Goal: Book appointment/travel/reservation

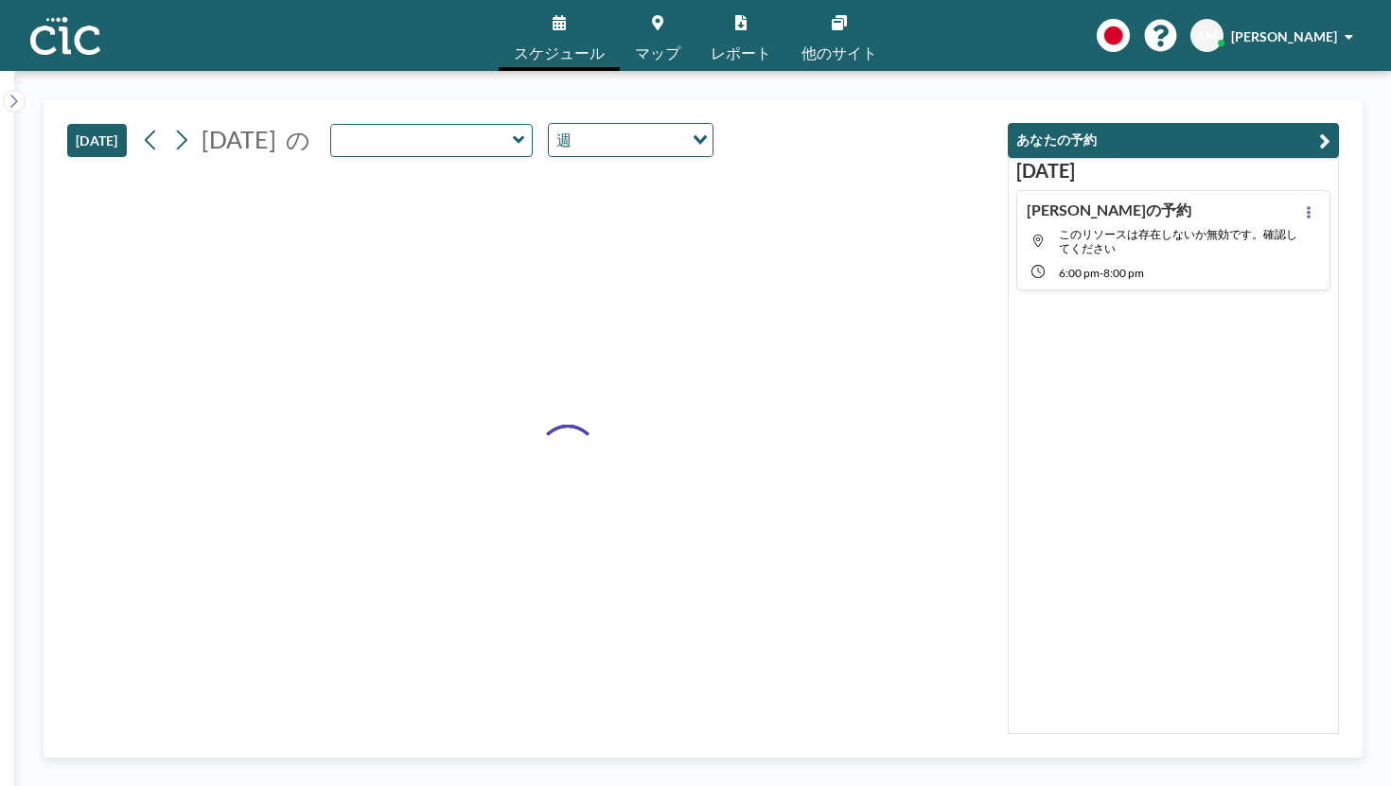
type input "[PERSON_NAME]"
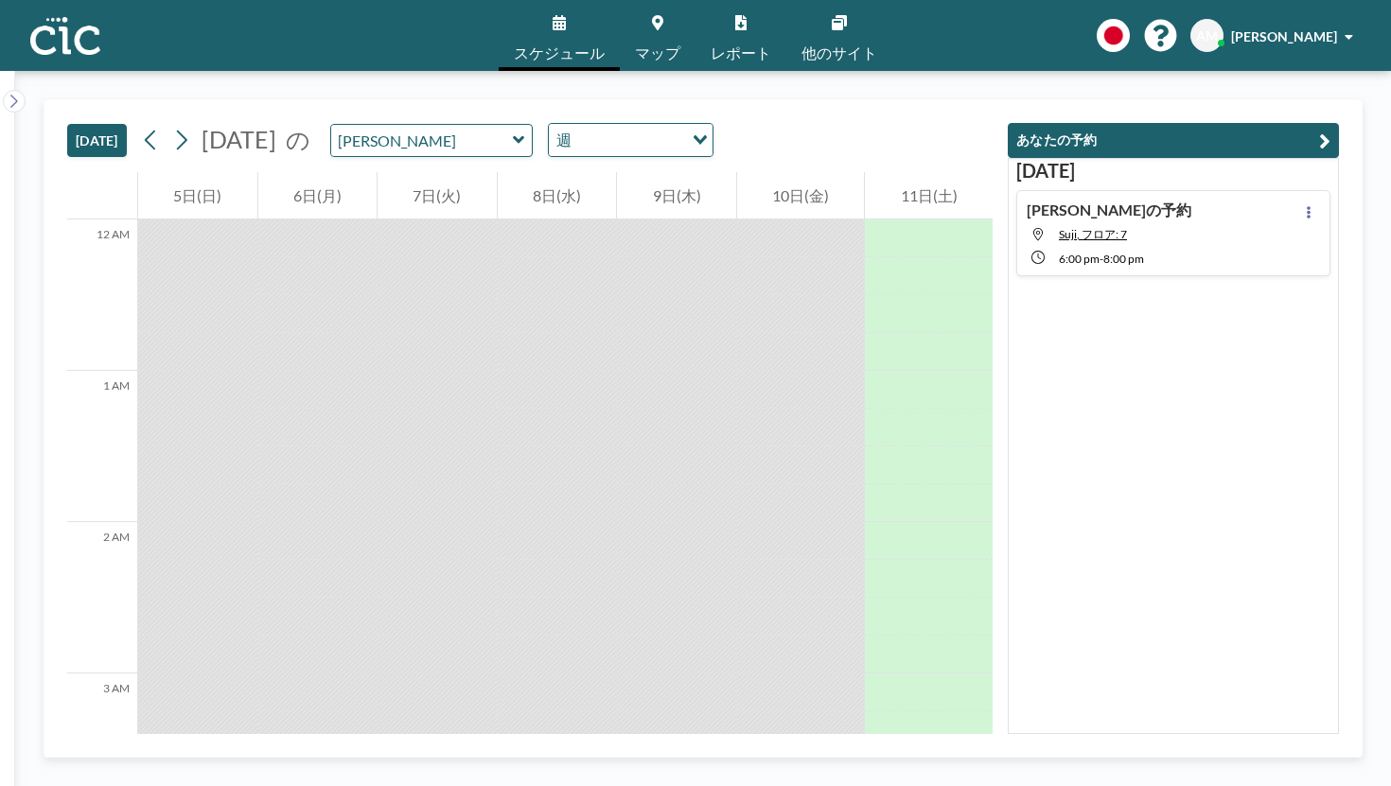
click at [75, 124] on button "[DATE]" at bounding box center [97, 140] width 60 height 33
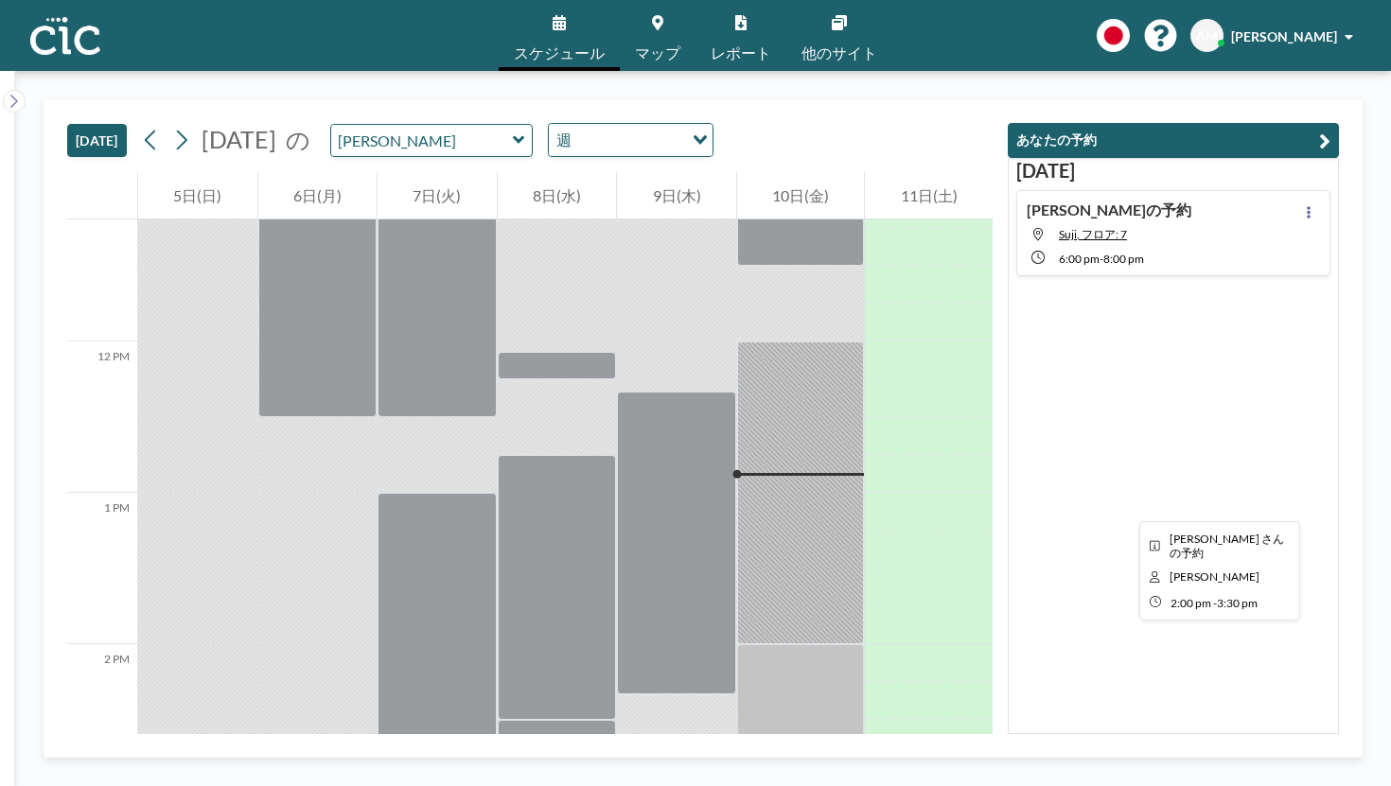
scroll to position [1515, 0]
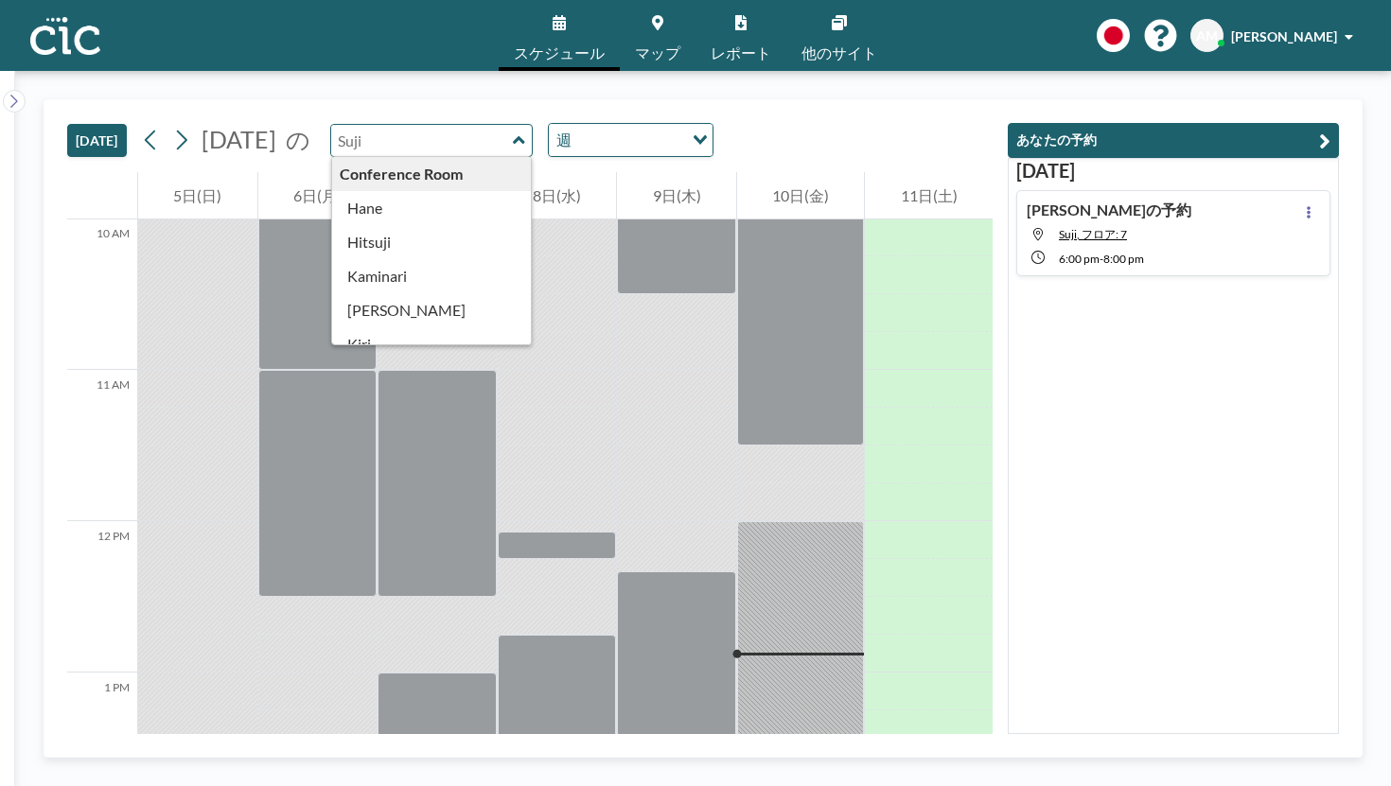
click at [389, 125] on input "text" at bounding box center [422, 140] width 182 height 31
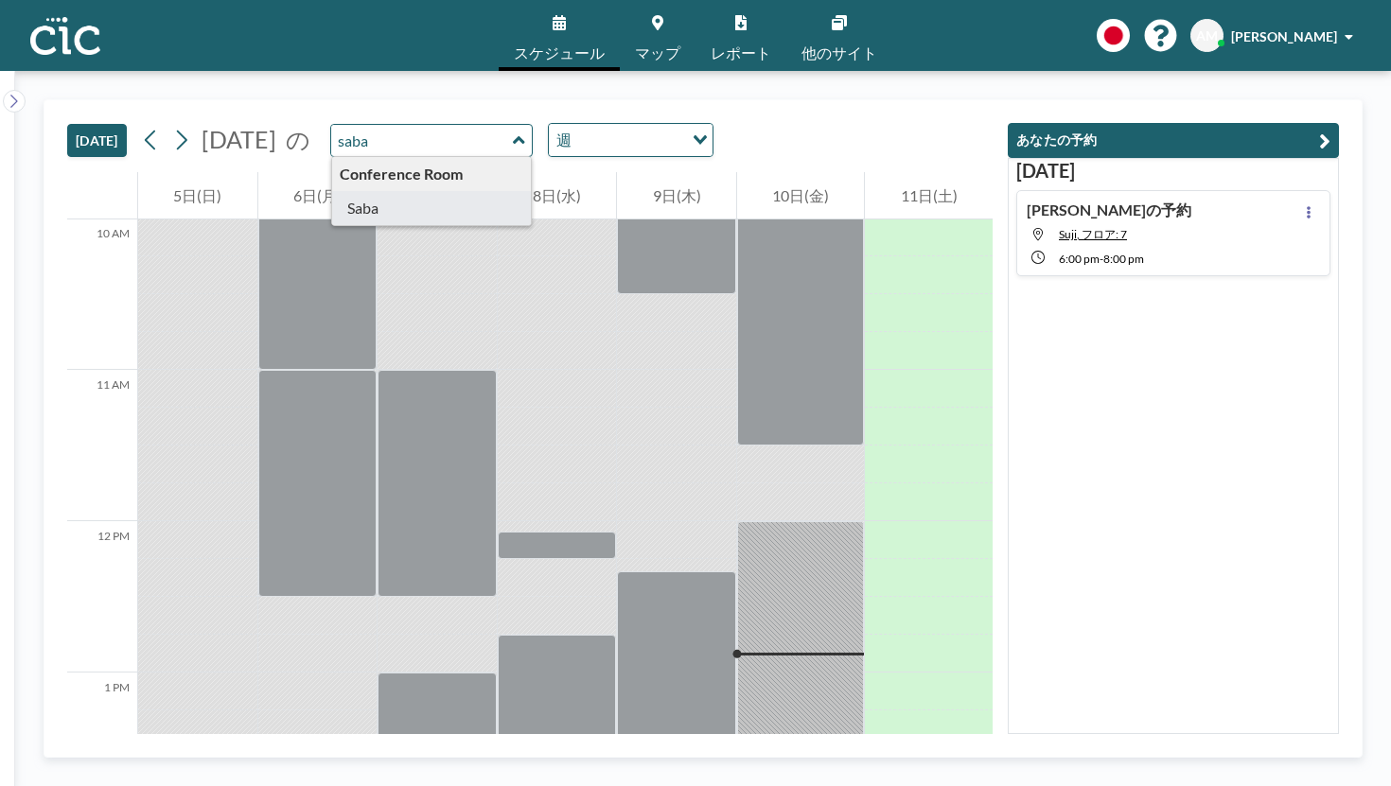
type input "Saba"
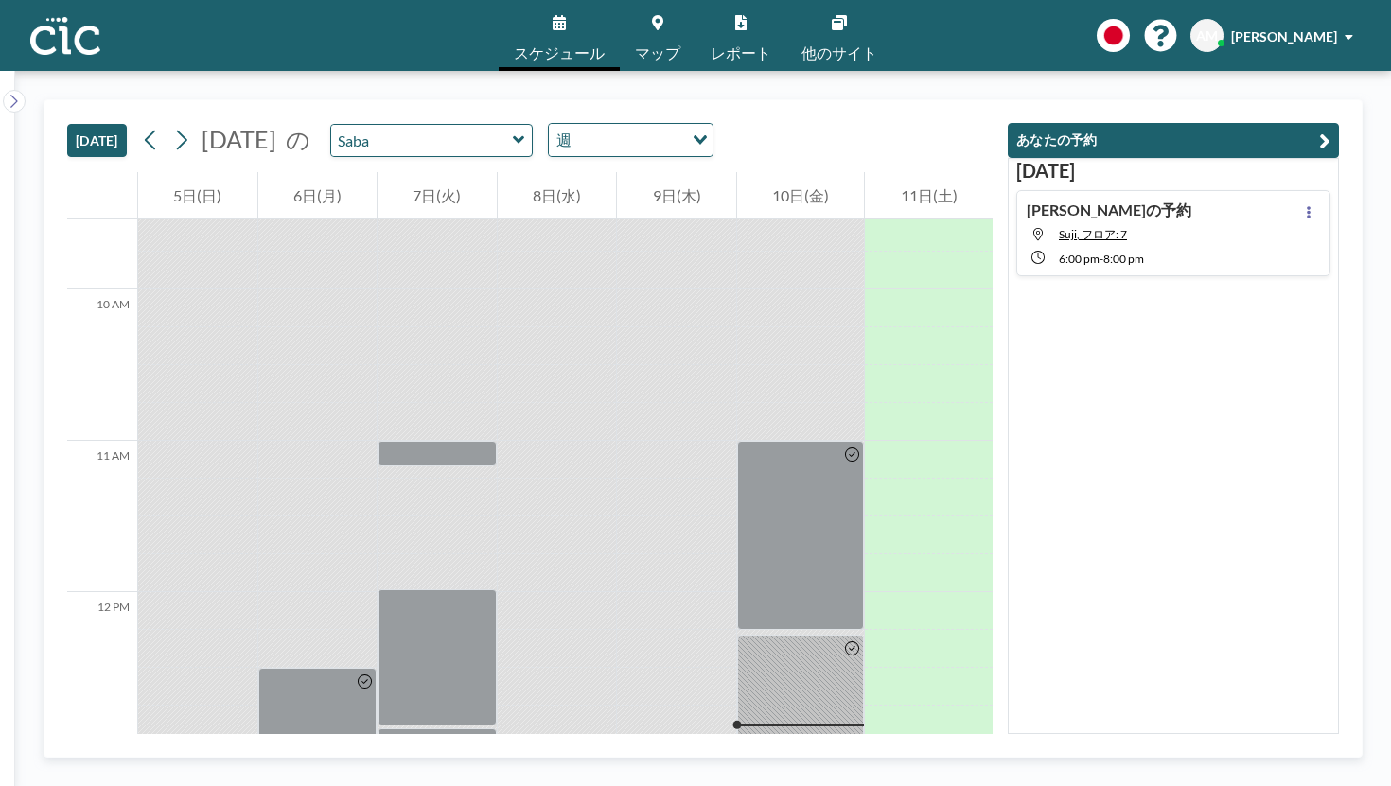
scroll to position [1445, 0]
drag, startPoint x: 857, startPoint y: 467, endPoint x: 851, endPoint y: 515, distance: 48.7
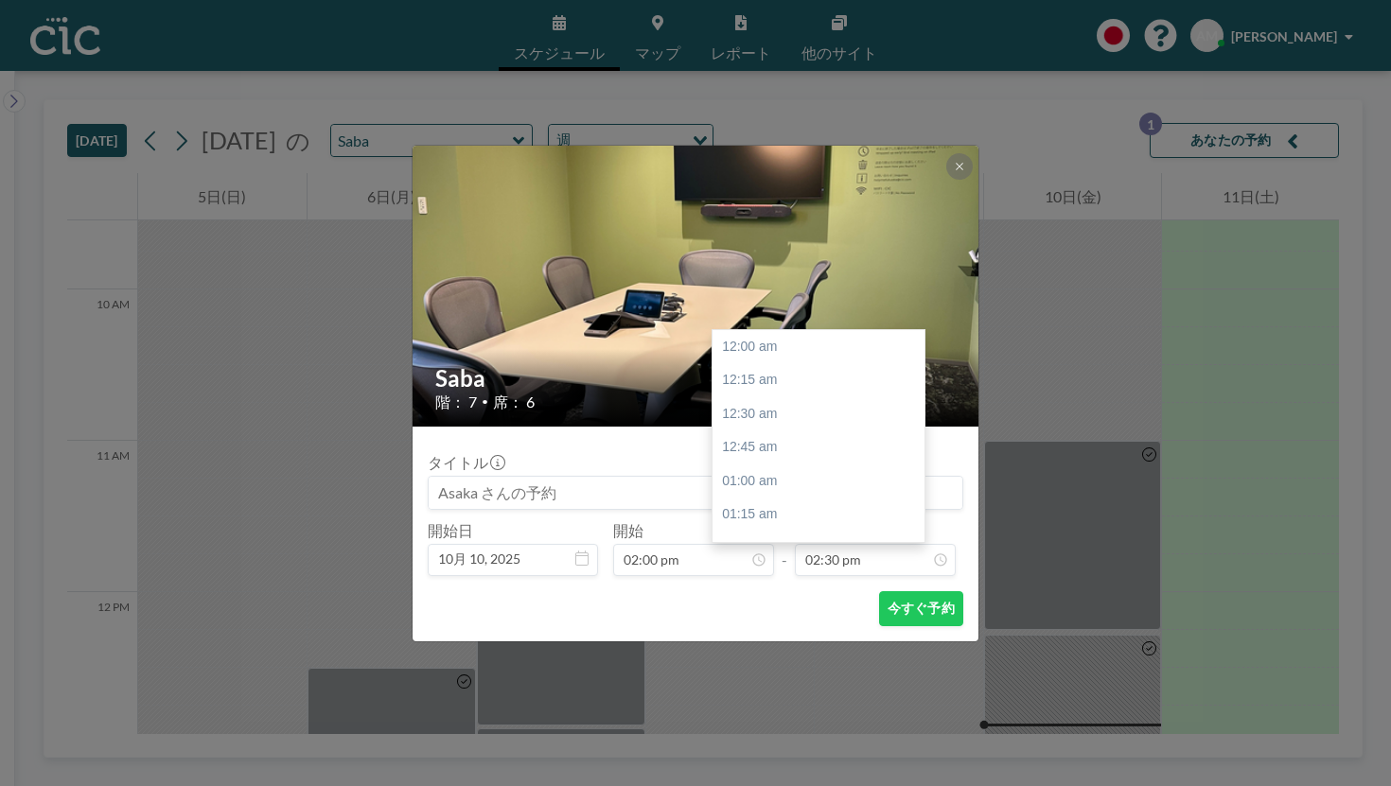
scroll to position [1752, 0]
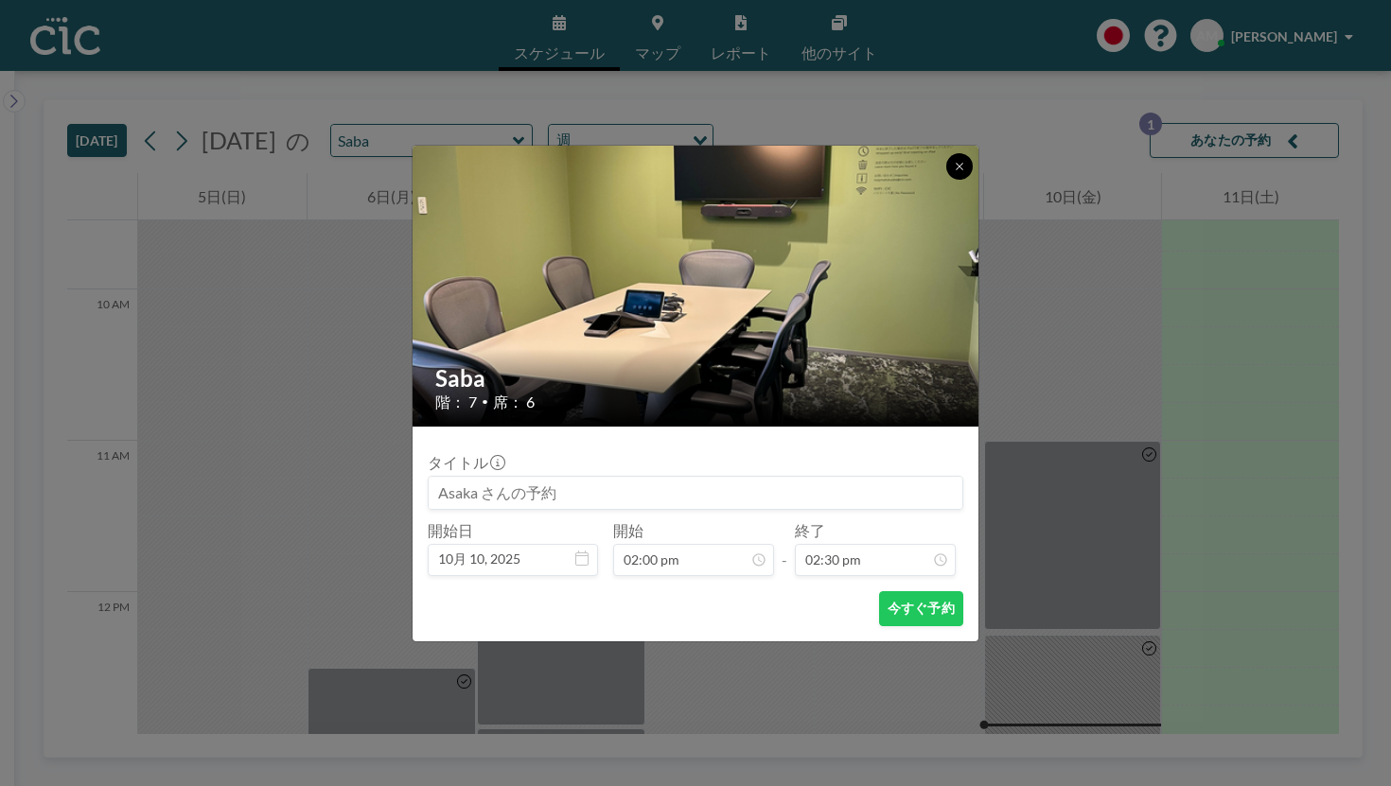
click at [946, 180] on button at bounding box center [959, 166] width 26 height 26
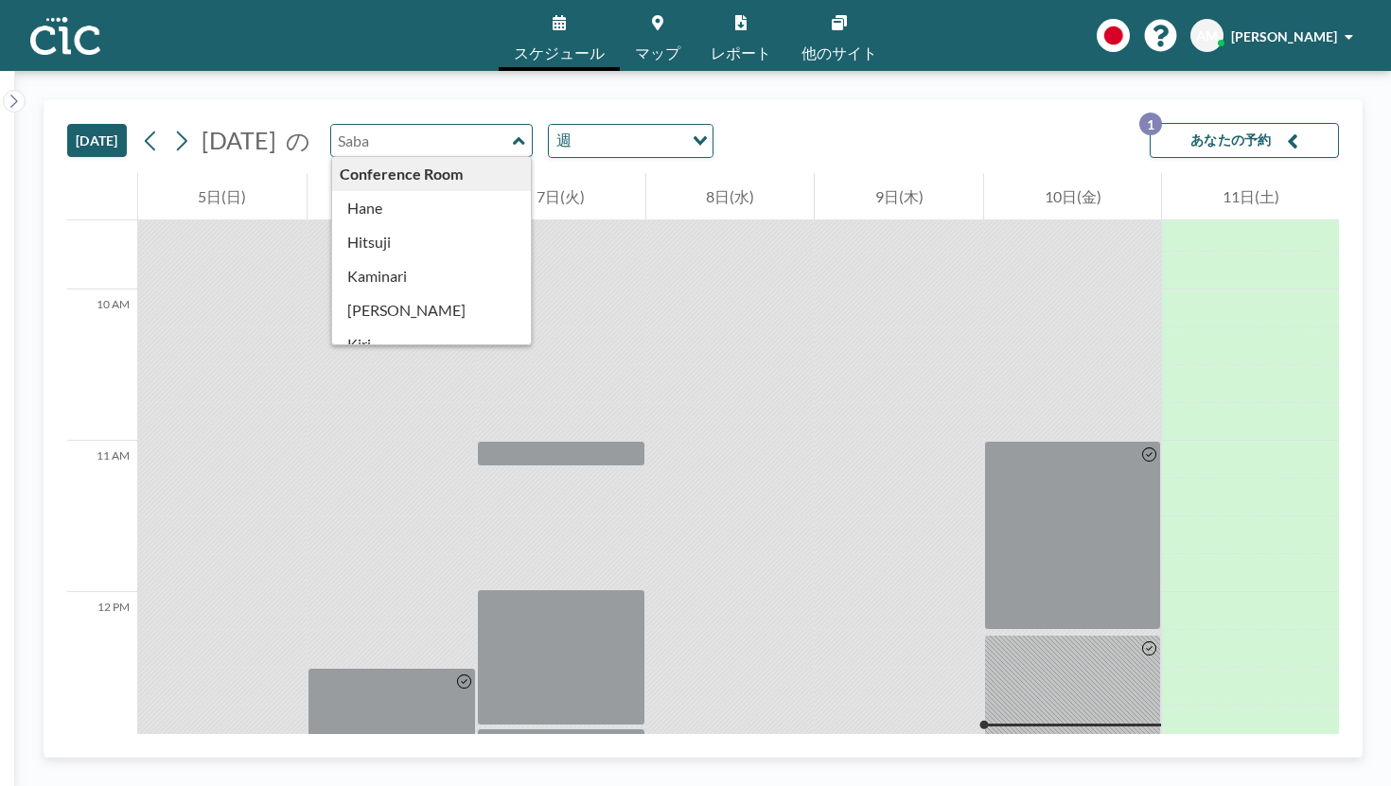
click at [409, 125] on input "text" at bounding box center [422, 140] width 182 height 31
type input "Kikyo"
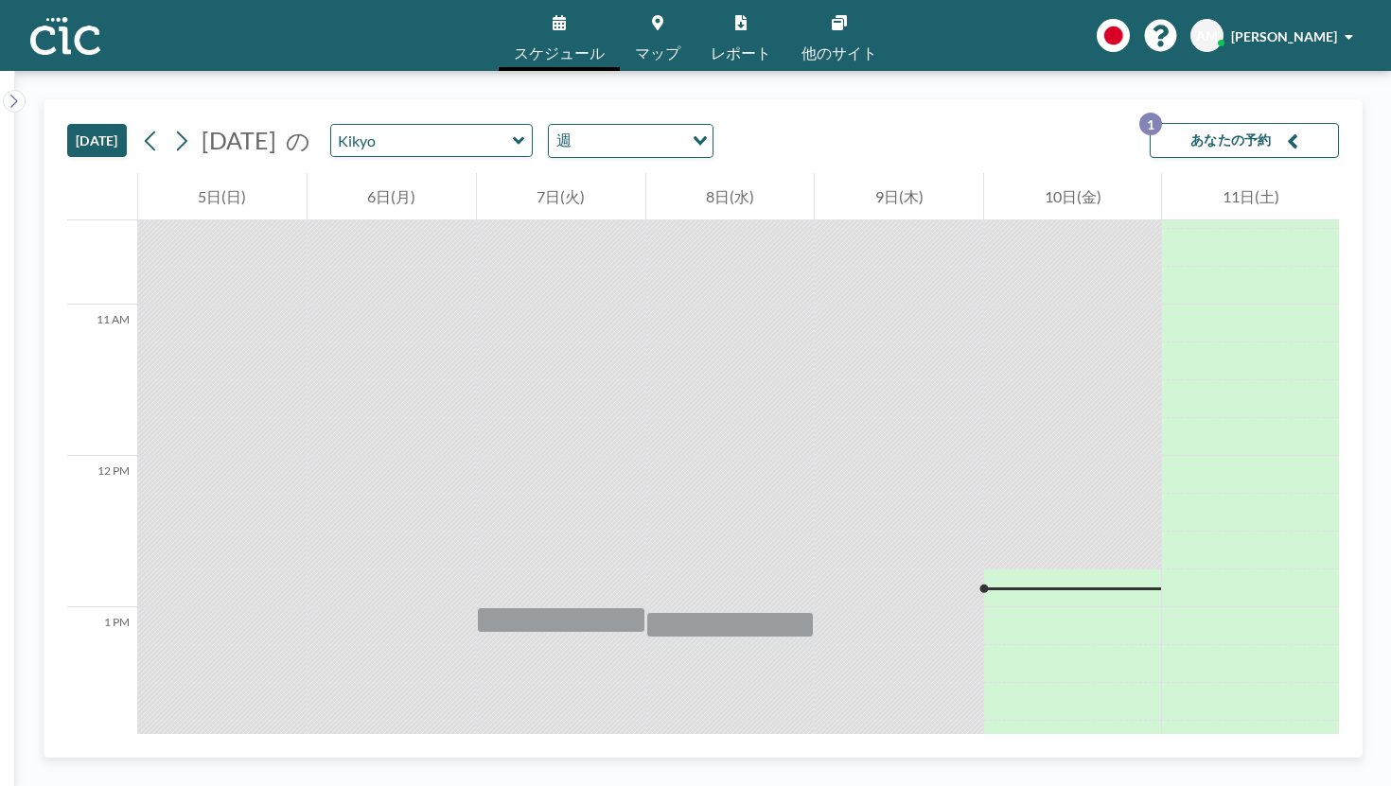
scroll to position [1534, 0]
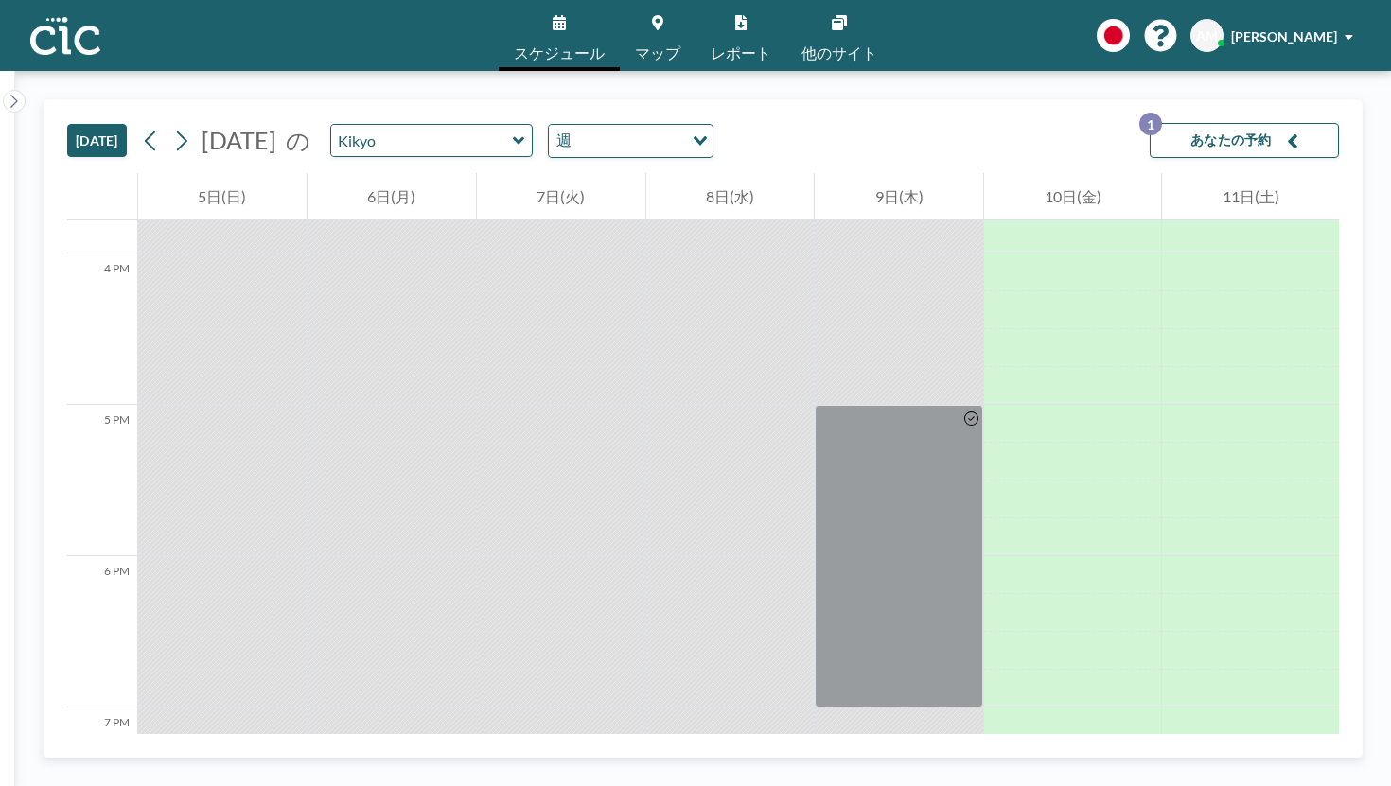
drag, startPoint x: 1086, startPoint y: 254, endPoint x: 1087, endPoint y: 785, distance: 531.8
click at [1087, 785] on div "[DATE] [DATE] の Kikyo 週 Loading... あなたの予約 1 12 AM 1 AM 2 AM 3 AM 4 AM 5 AM 6 AM…" at bounding box center [703, 428] width 1376 height 715
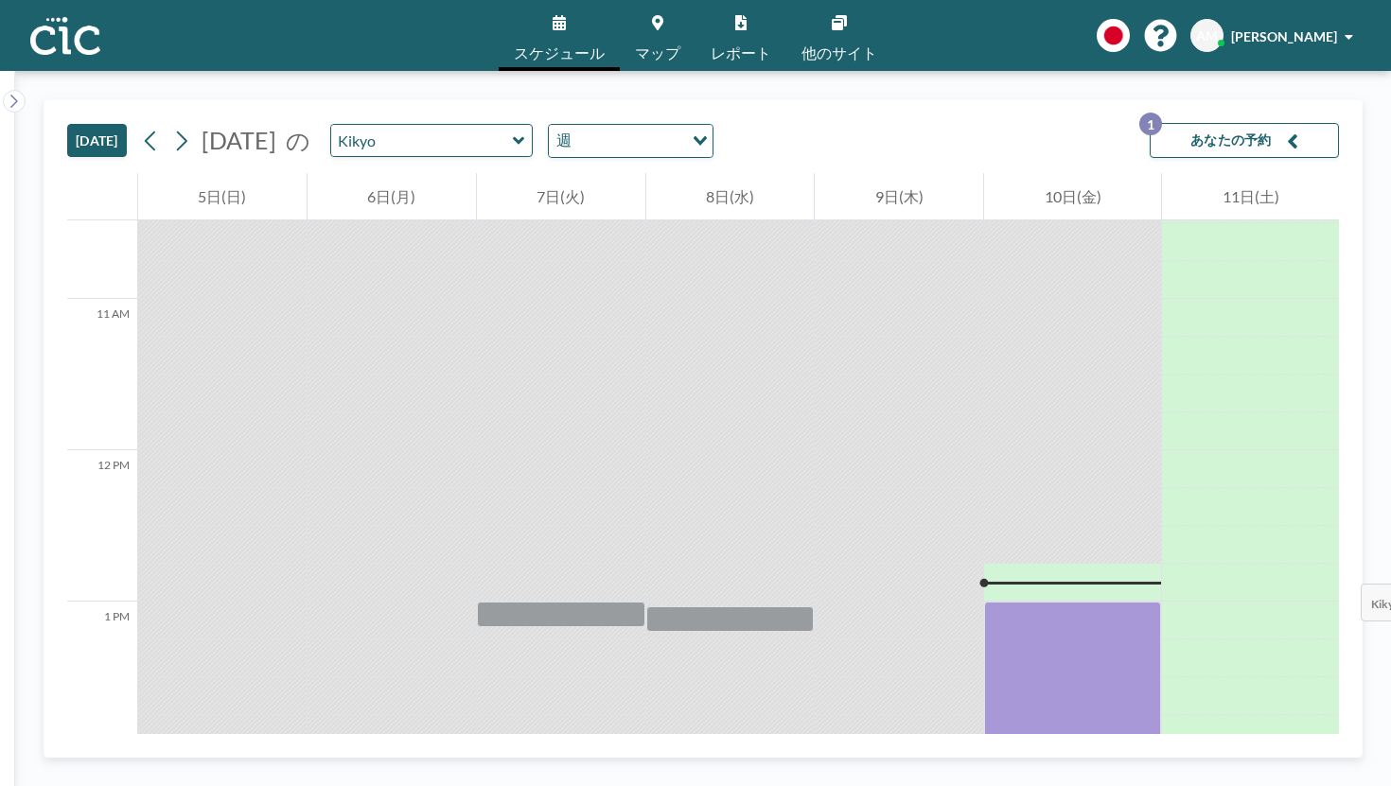
scroll to position [1573, 0]
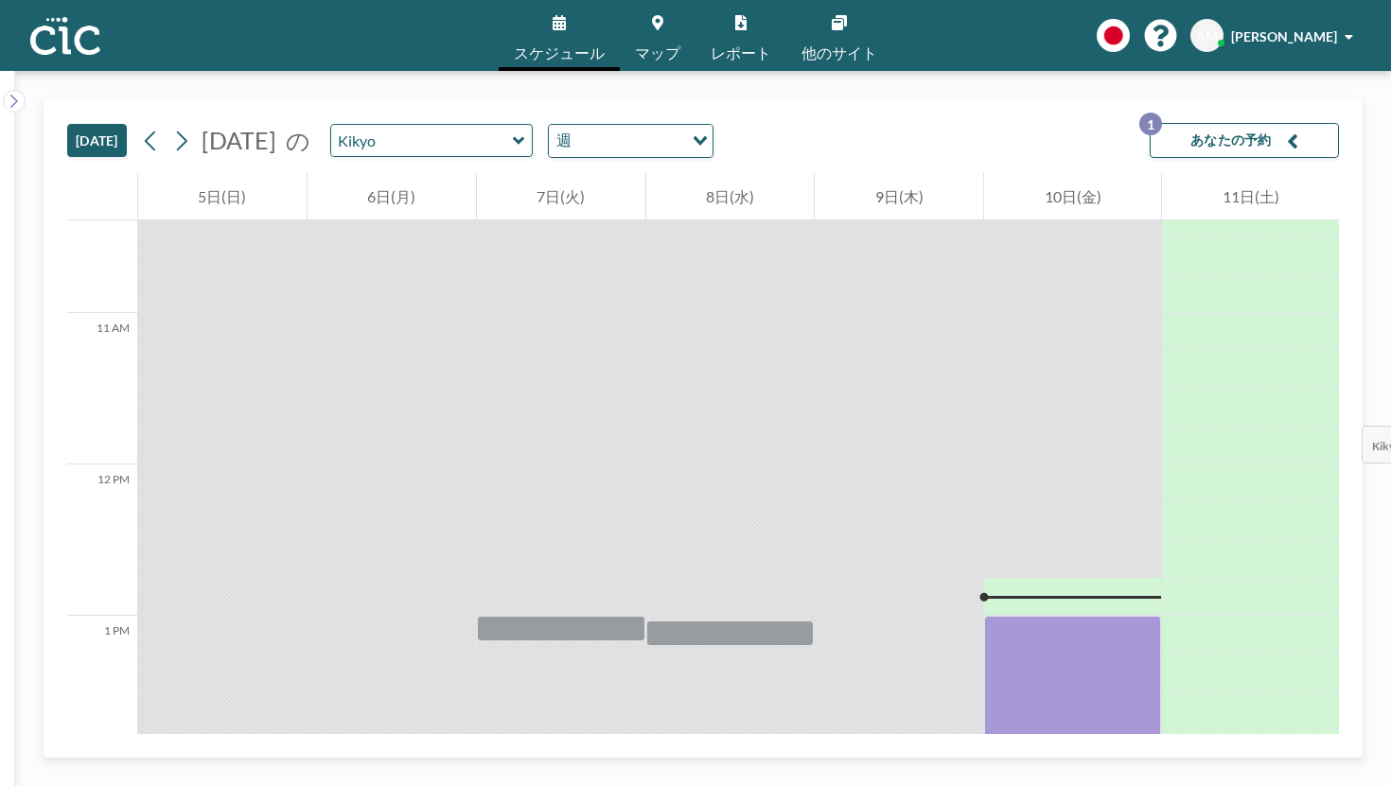
click at [1087, 616] on div at bounding box center [1072, 691] width 177 height 151
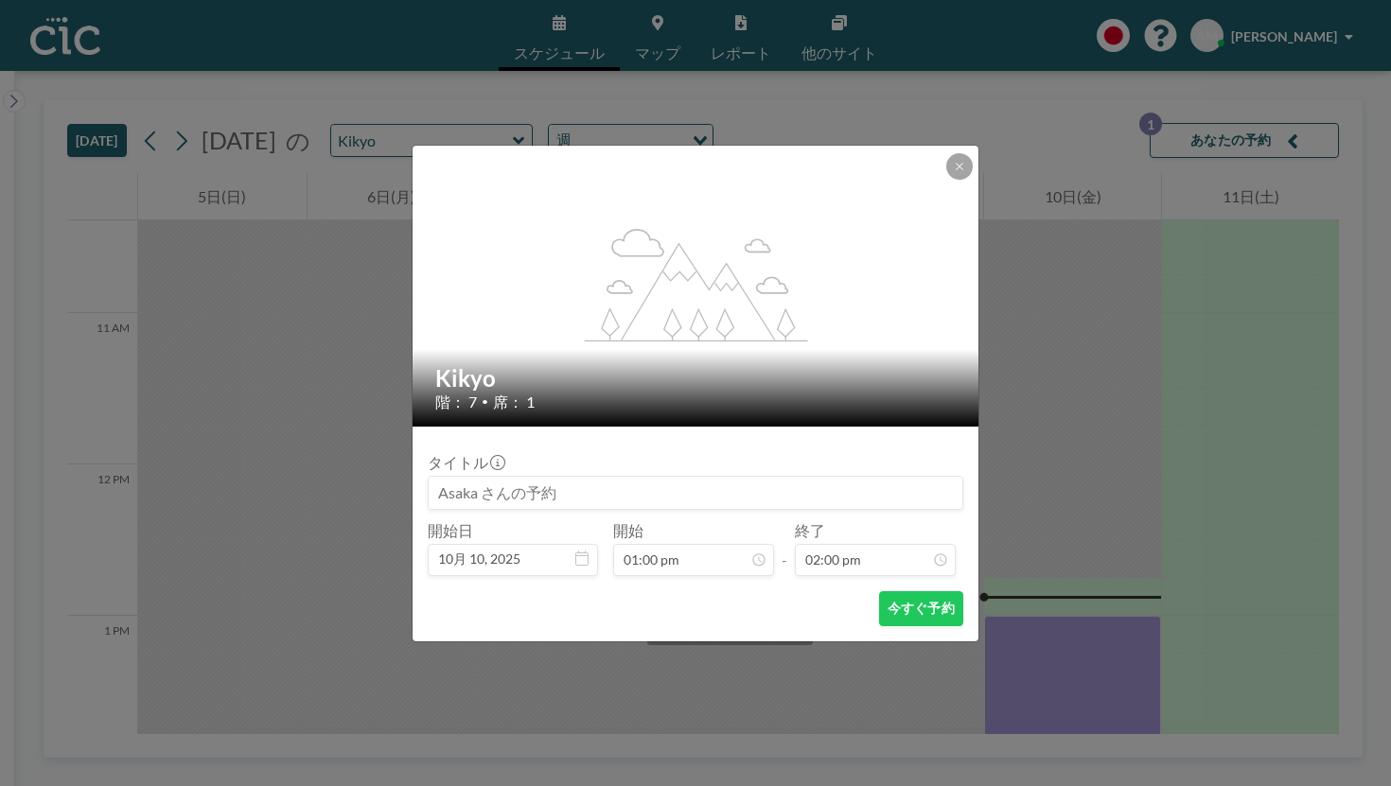
scroll to position [1692, 0]
click at [946, 180] on button at bounding box center [959, 166] width 26 height 26
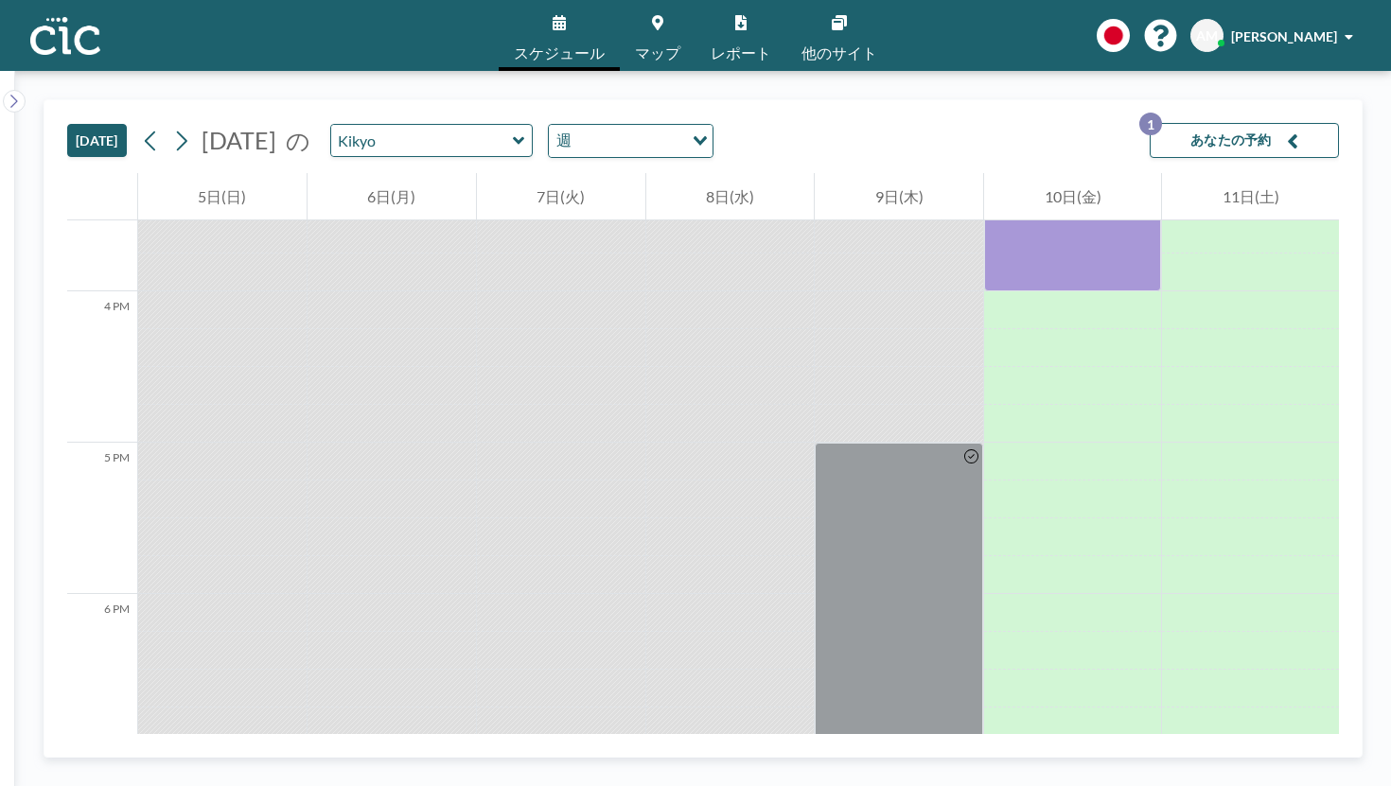
drag, startPoint x: 1073, startPoint y: 339, endPoint x: 1071, endPoint y: 776, distance: 437.2
click at [1071, 776] on div "[DATE] [DATE] の Kikyo 週 Loading... あなたの予約 1 12 AM 1 AM 2 AM 3 AM 4 AM 5 AM 6 AM…" at bounding box center [703, 428] width 1376 height 715
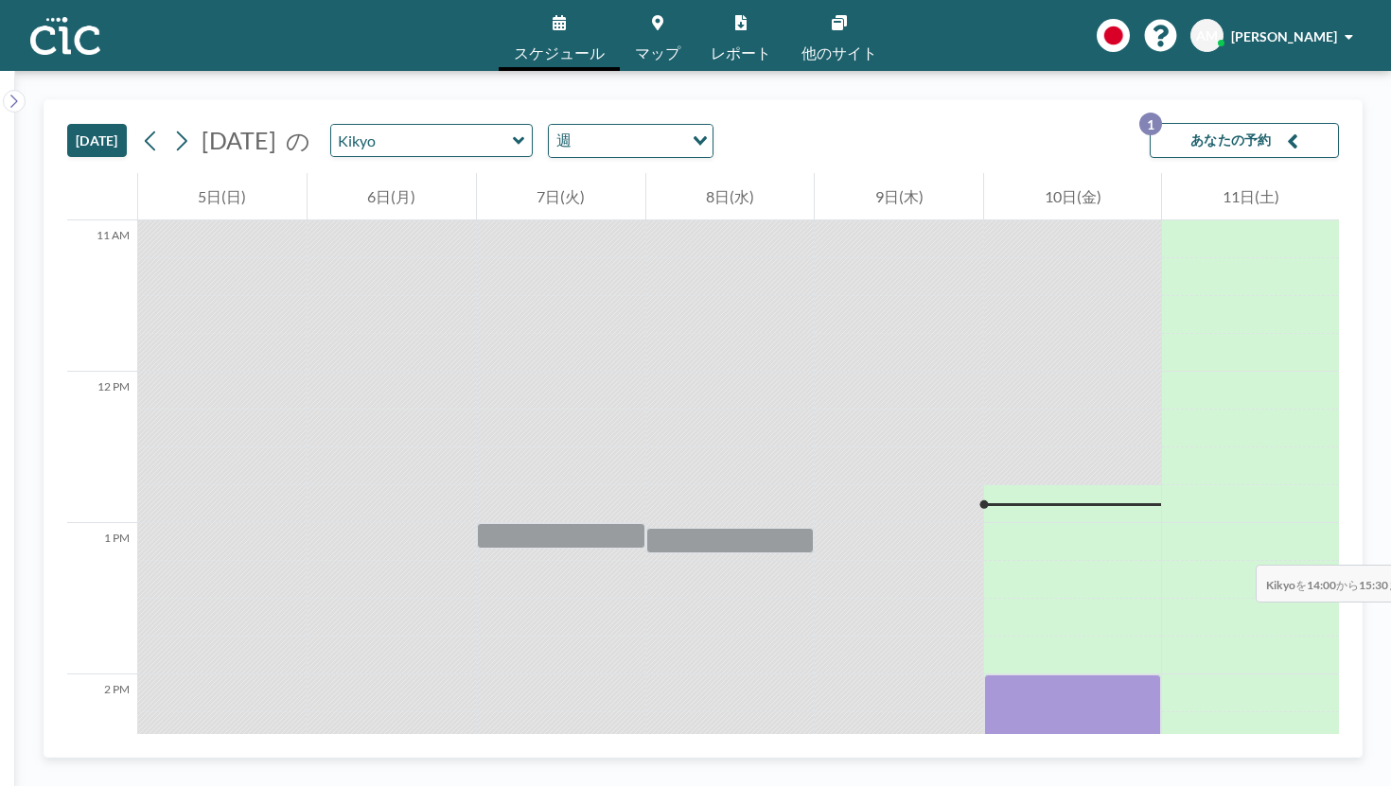
scroll to position [1631, 0]
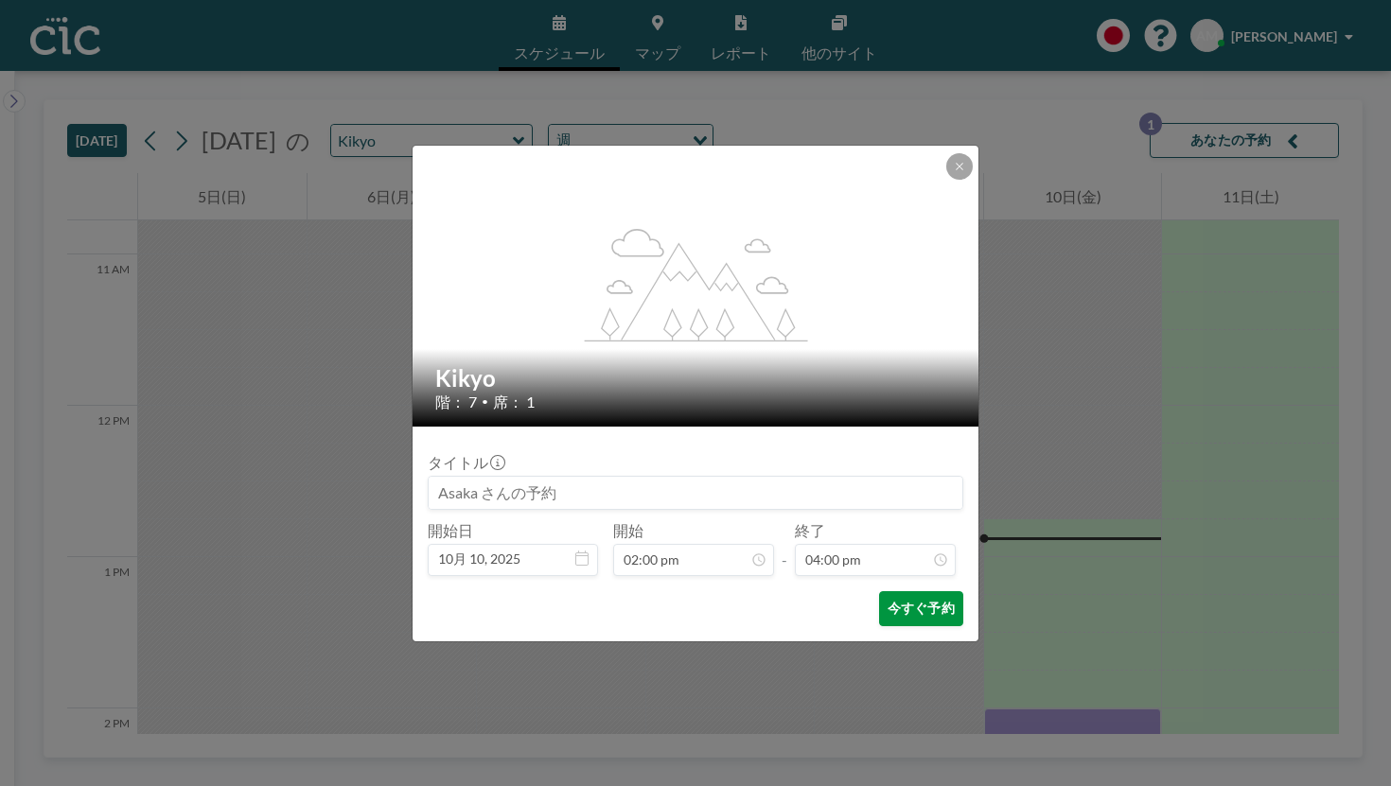
click at [879, 591] on button "今すぐ予約" at bounding box center [921, 608] width 84 height 35
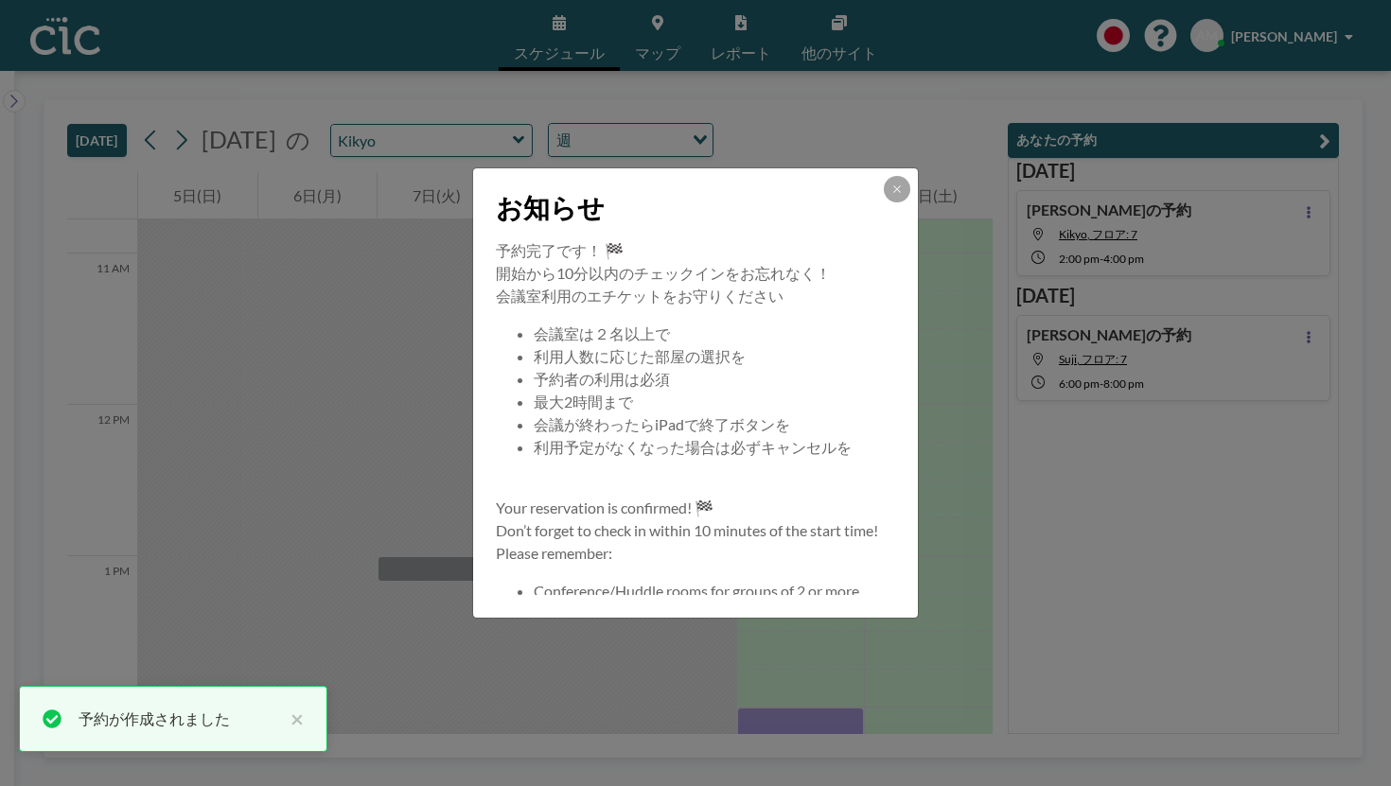
click at [884, 203] on div at bounding box center [897, 189] width 26 height 26
click at [884, 203] on button at bounding box center [897, 189] width 26 height 26
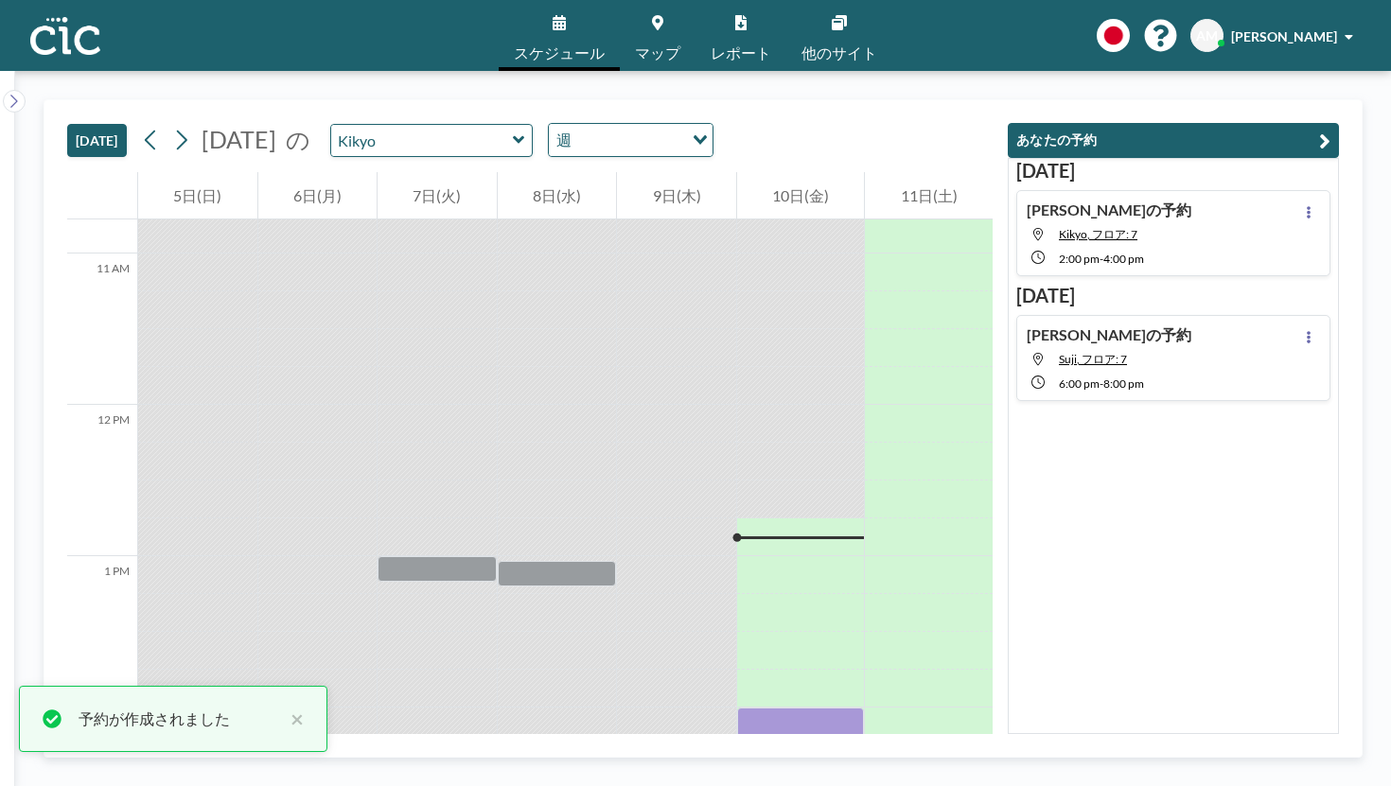
drag, startPoint x: 819, startPoint y: 533, endPoint x: 821, endPoint y: 733, distance: 200.6
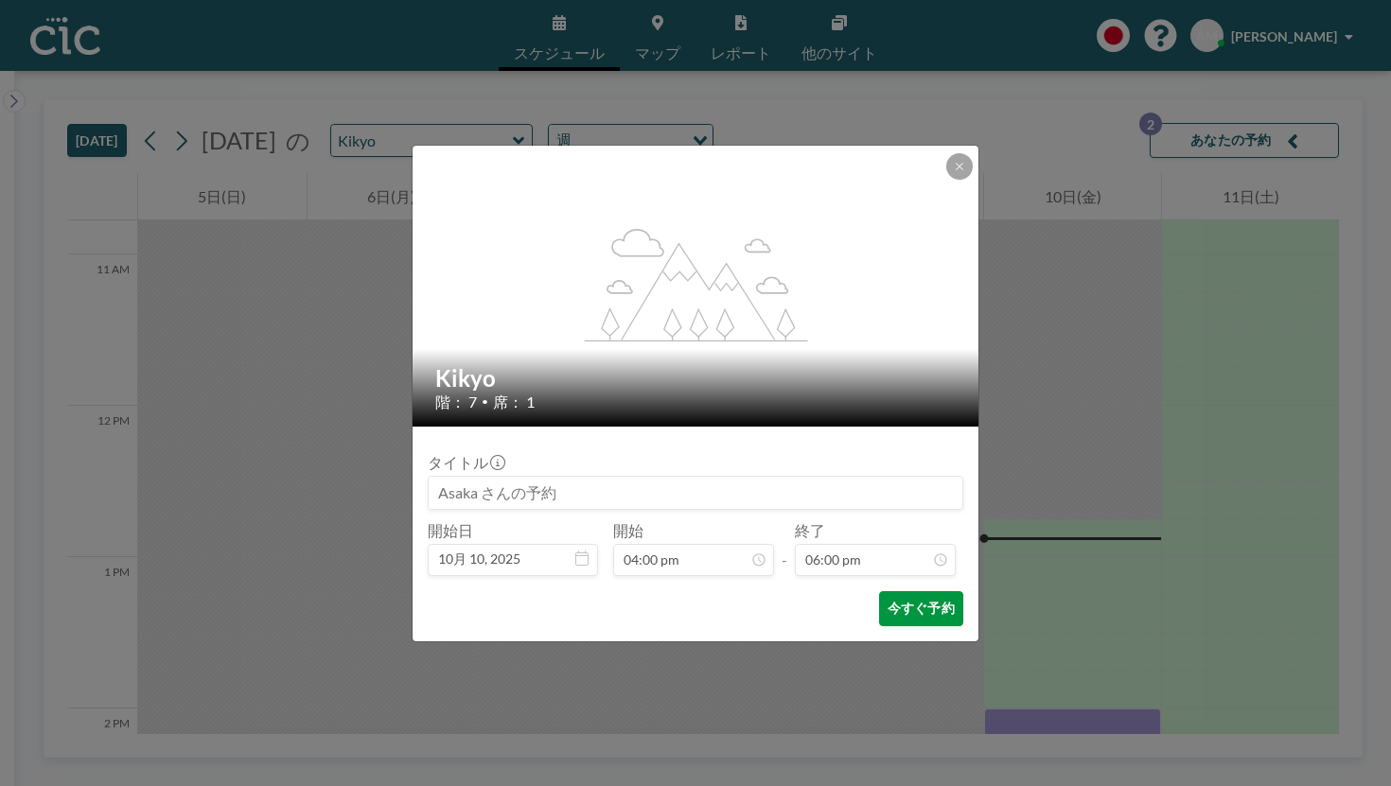
click at [893, 591] on button "今すぐ予約" at bounding box center [921, 608] width 84 height 35
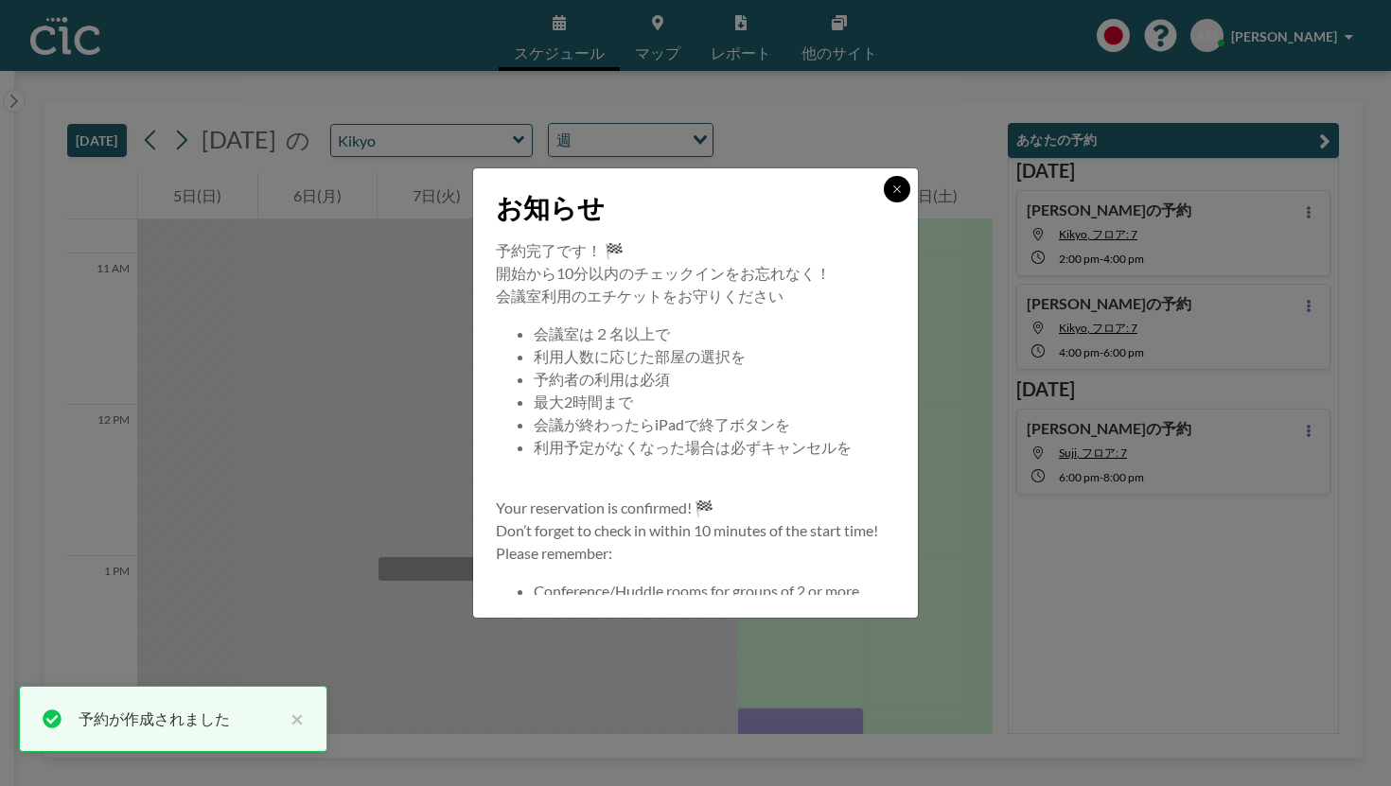
click at [884, 203] on button at bounding box center [897, 189] width 26 height 26
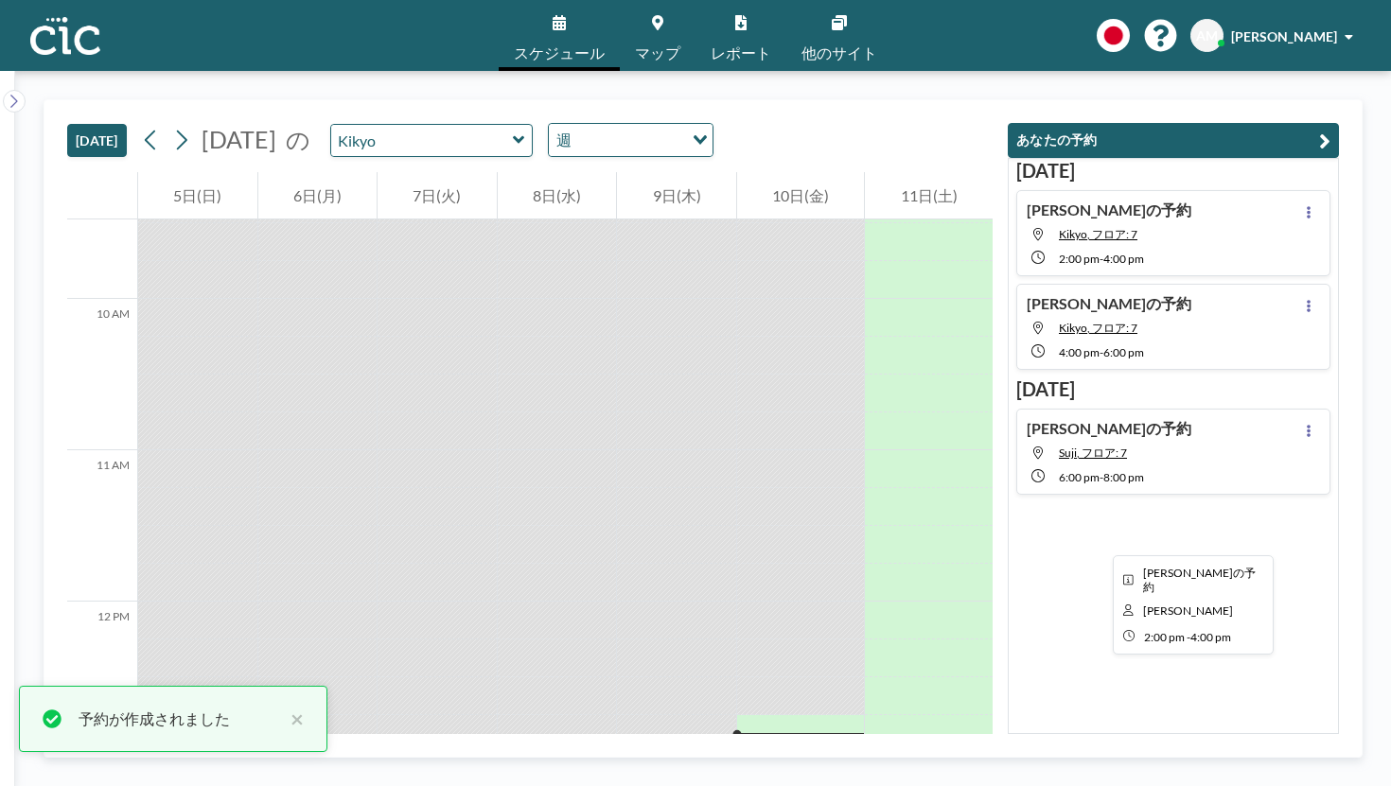
scroll to position [1336, 0]
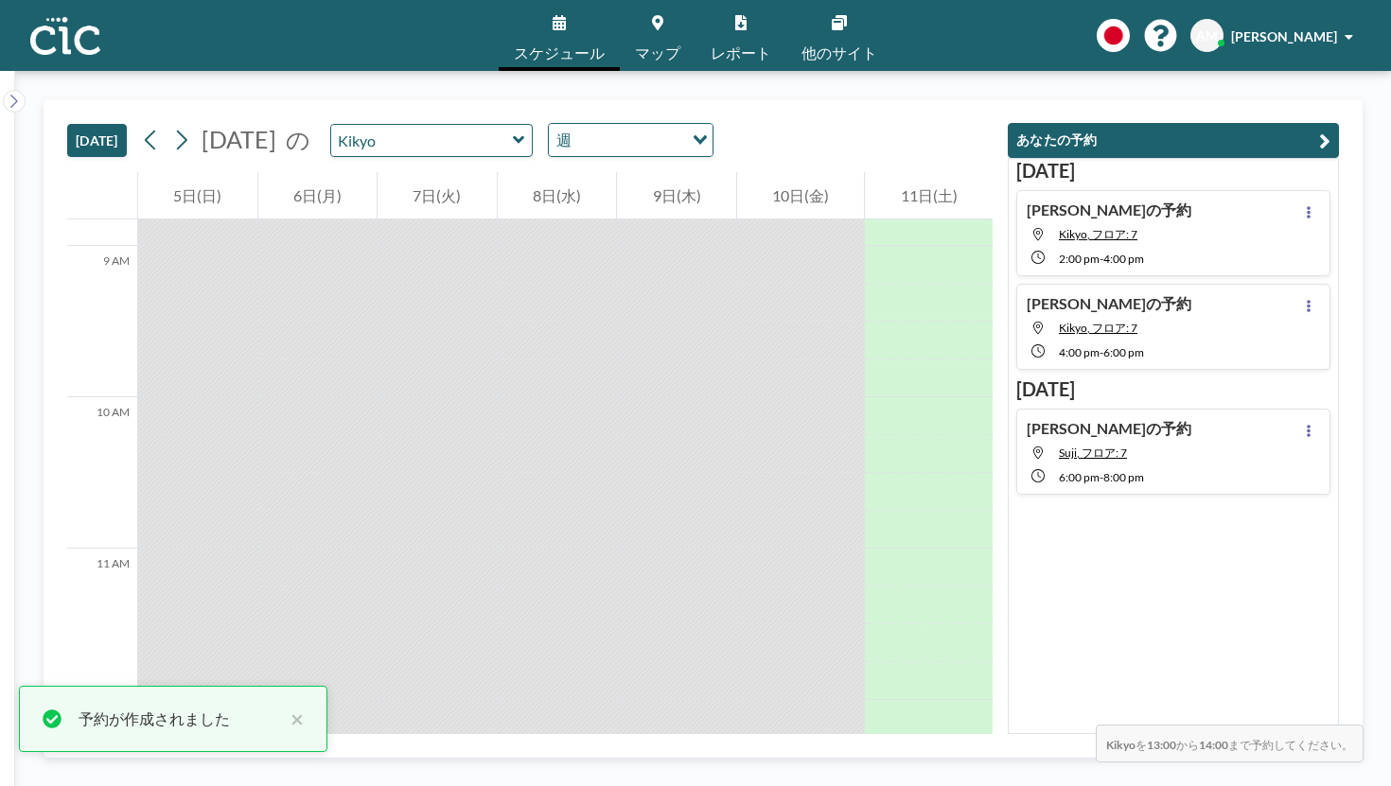
drag, startPoint x: 872, startPoint y: 449, endPoint x: 872, endPoint y: 570, distance: 121.1
click at [865, 570] on div at bounding box center [801, 700] width 128 height 3634
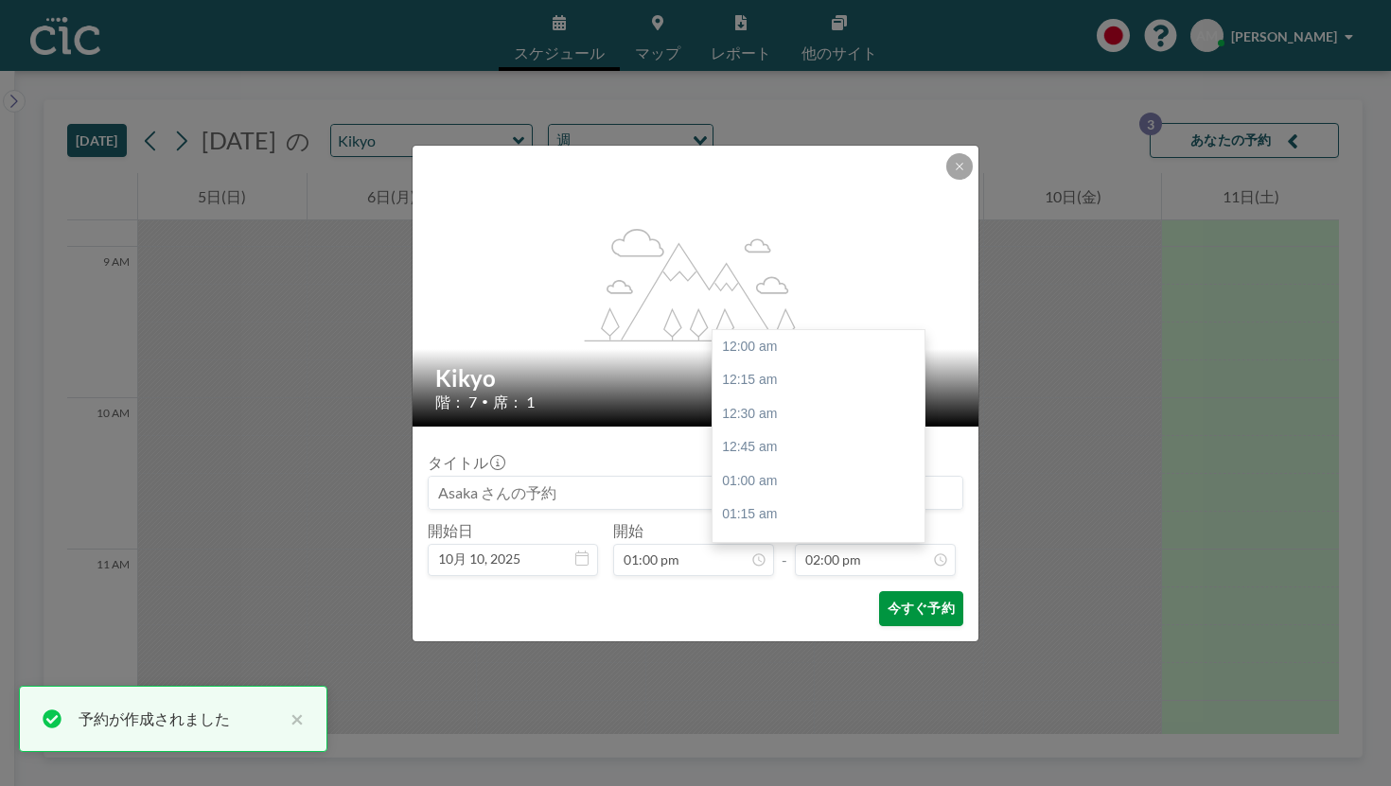
scroll to position [1692, 0]
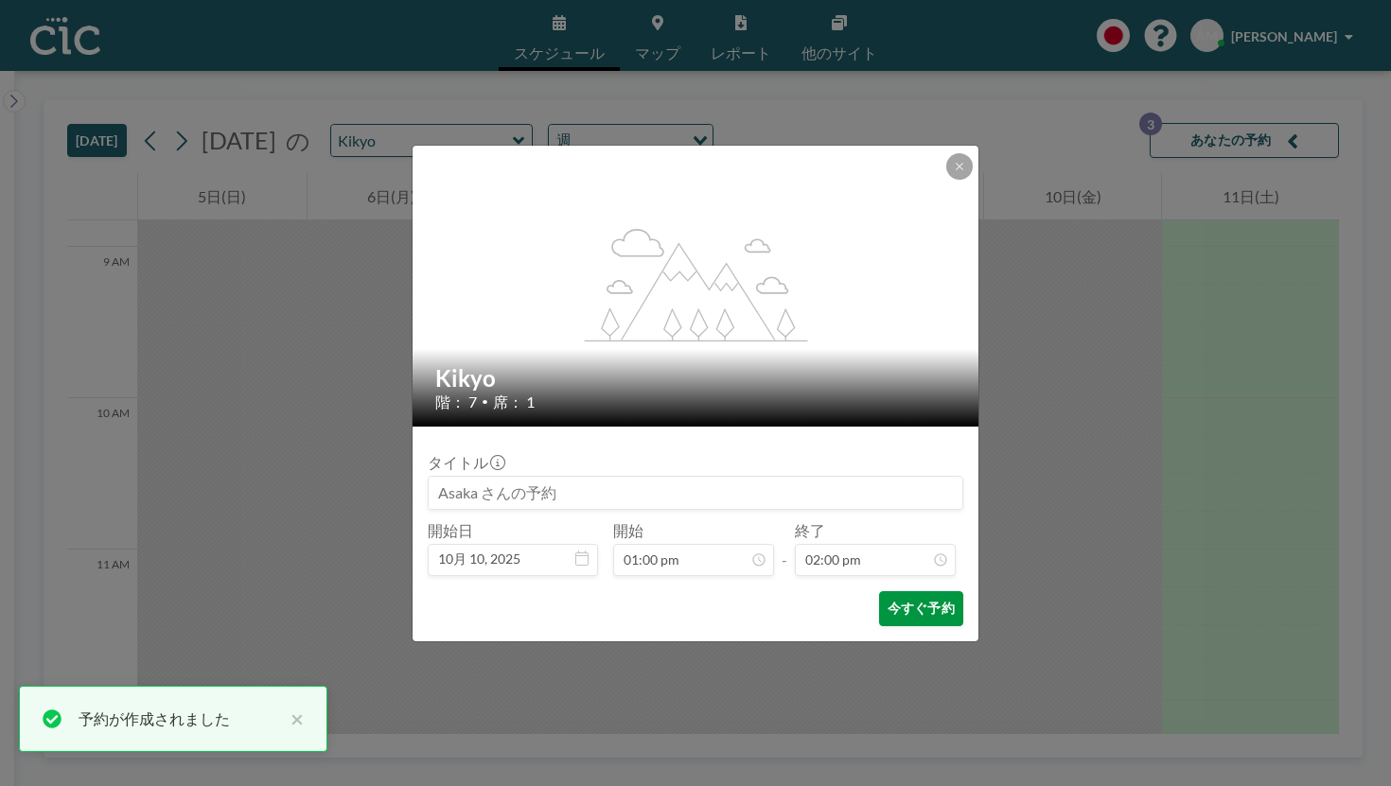
click at [879, 591] on button "今すぐ予約" at bounding box center [921, 608] width 84 height 35
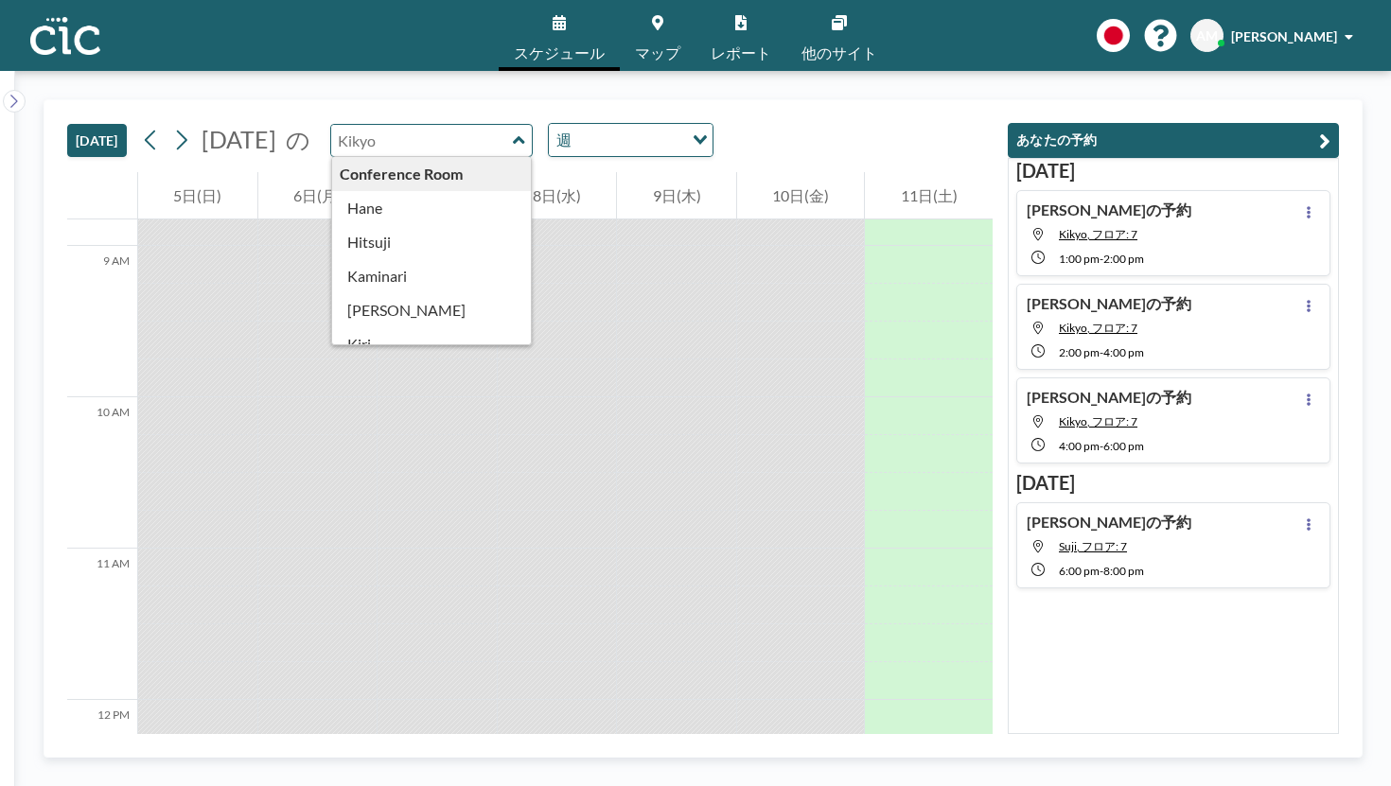
click at [425, 125] on input "text" at bounding box center [422, 140] width 182 height 31
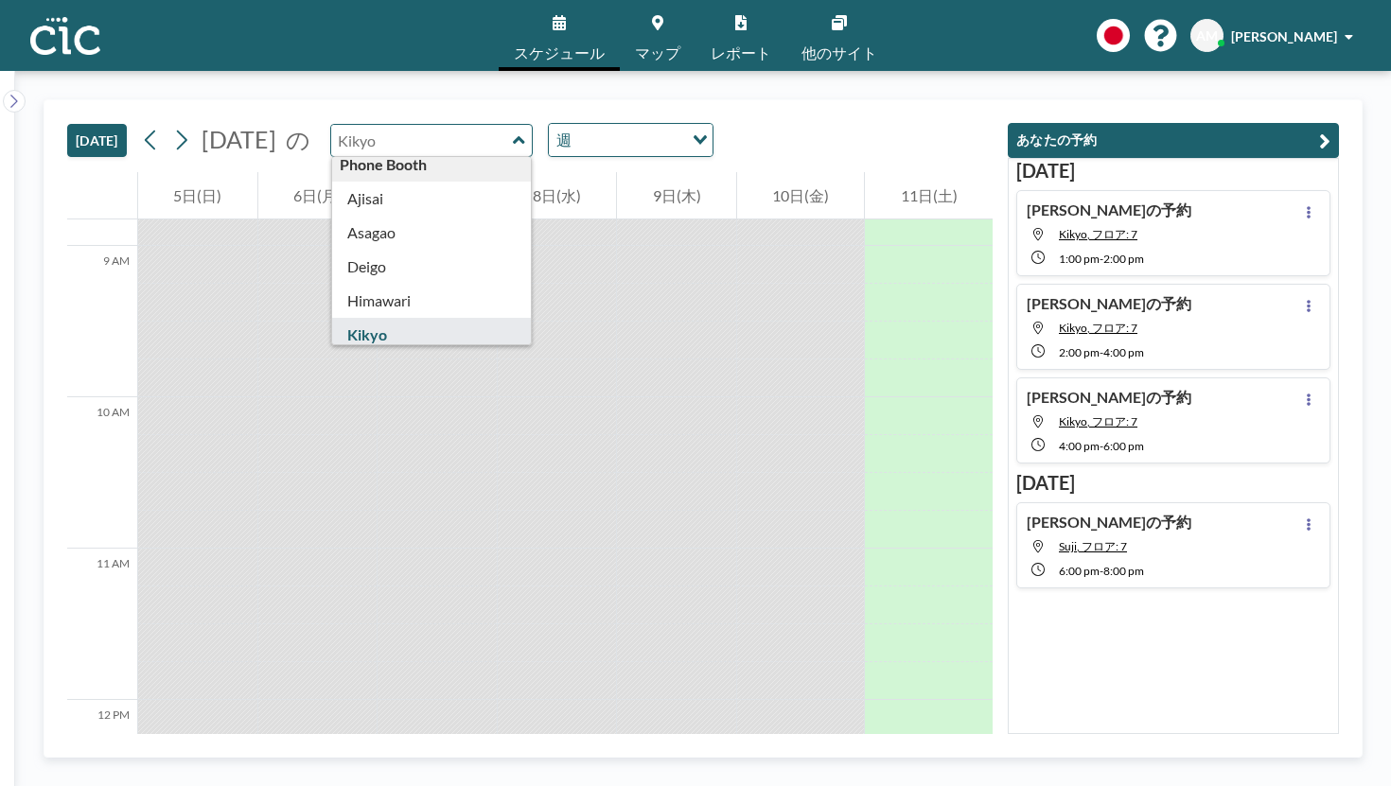
scroll to position [386, 0]
type input "Kikyo"
click at [758, 118] on div "[DATE] [DATE] の Kikyo Conference Room [PERSON_NAME] Kaminari [PERSON_NAME] [PER…" at bounding box center [529, 136] width 925 height 72
